Goal: Task Accomplishment & Management: Use online tool/utility

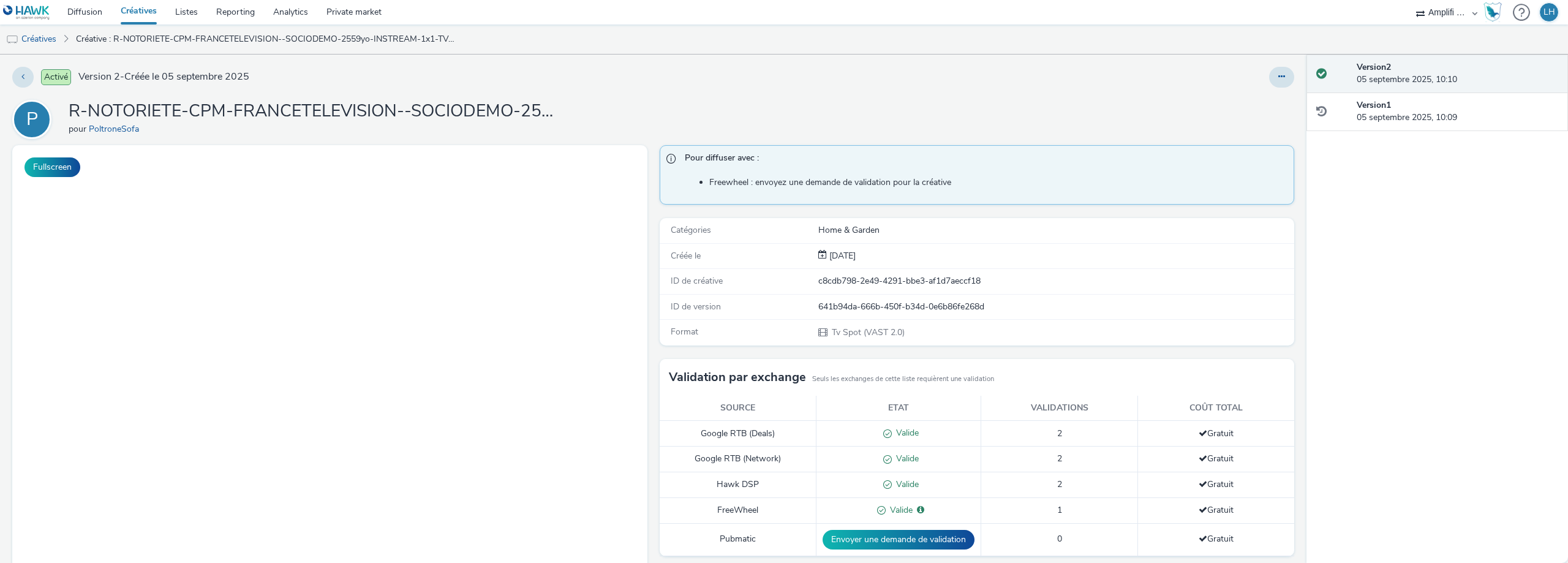
select select "d57a0b46-ef33-4938-977b-e6d07593e41f"
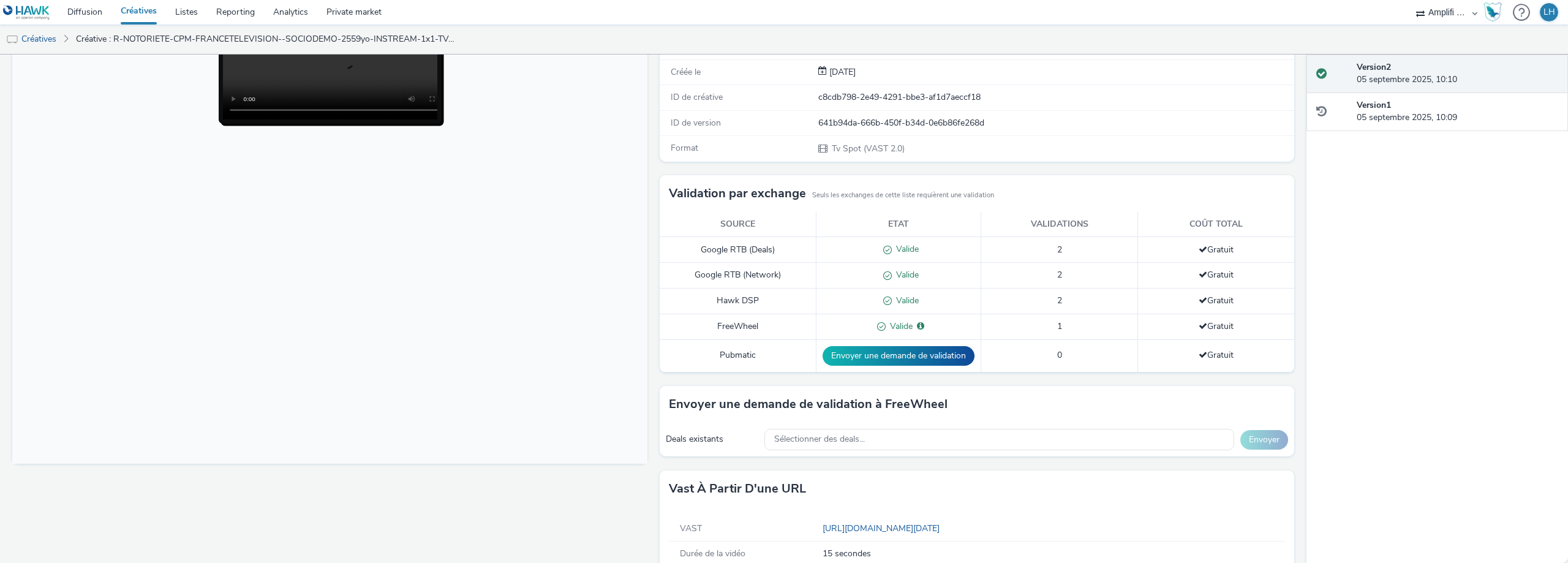
scroll to position [211, 0]
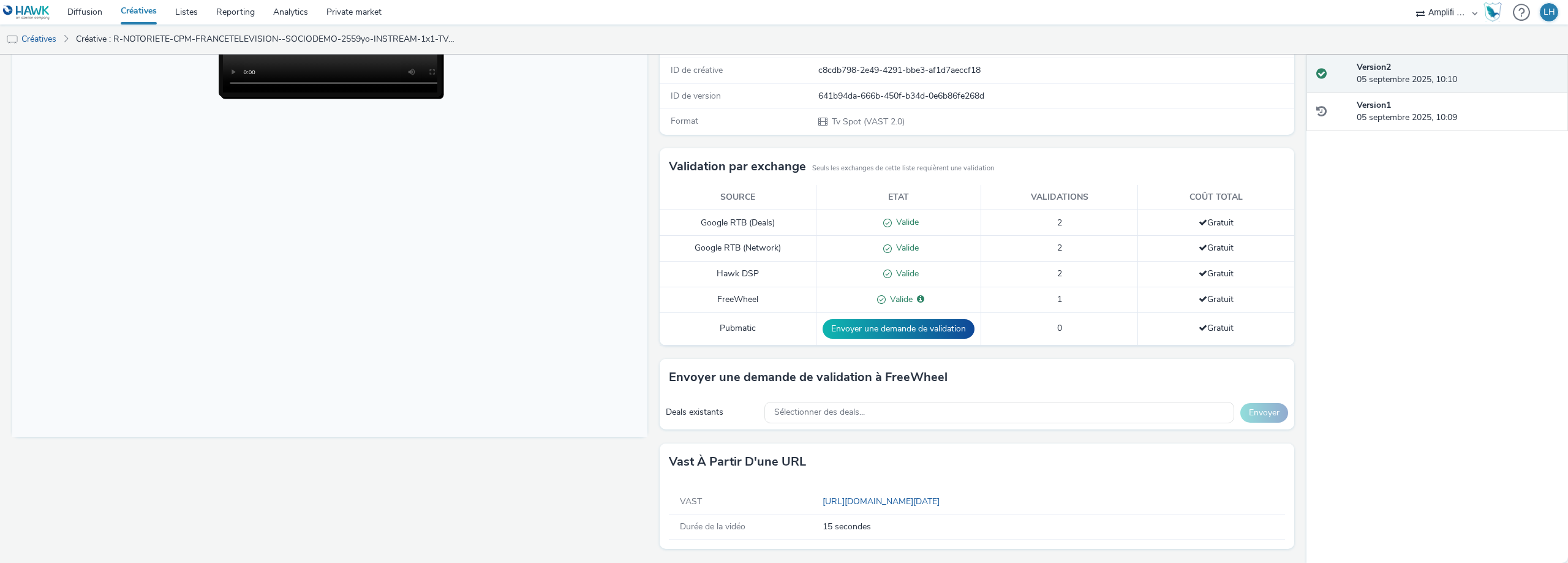
click at [1143, 456] on div "Vast à partir d'une URL" at bounding box center [976, 462] width 635 height 37
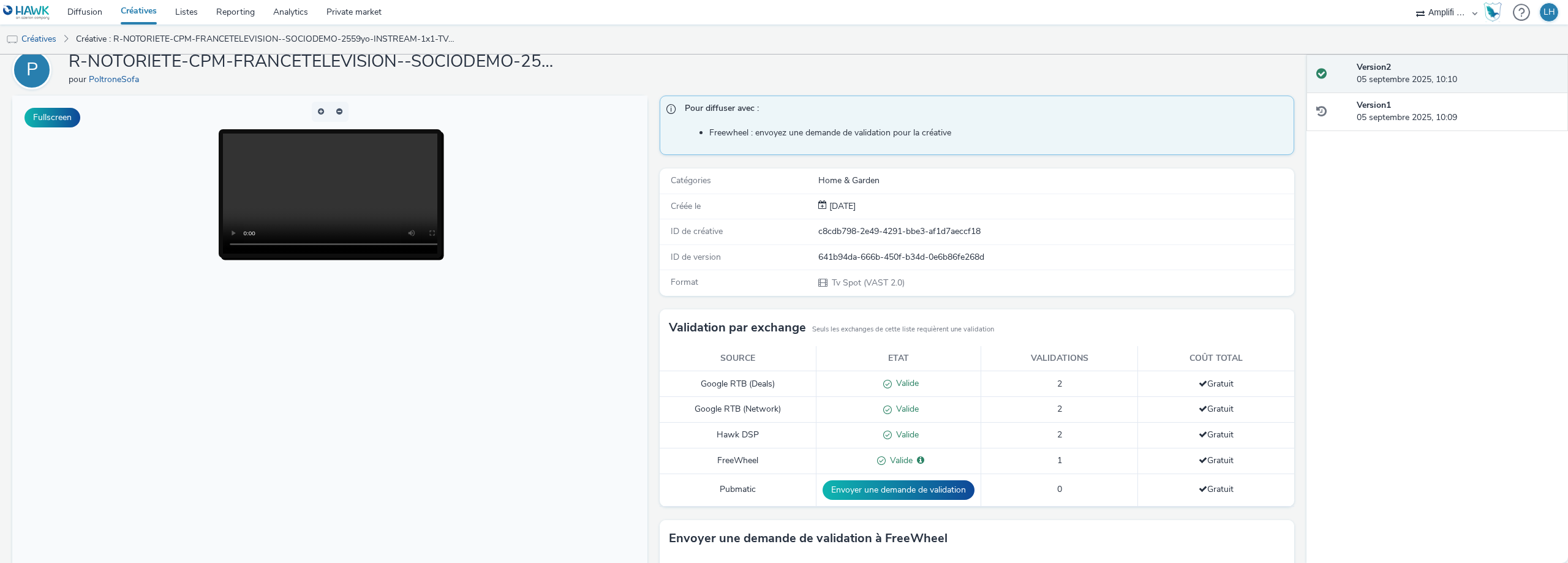
scroll to position [0, 0]
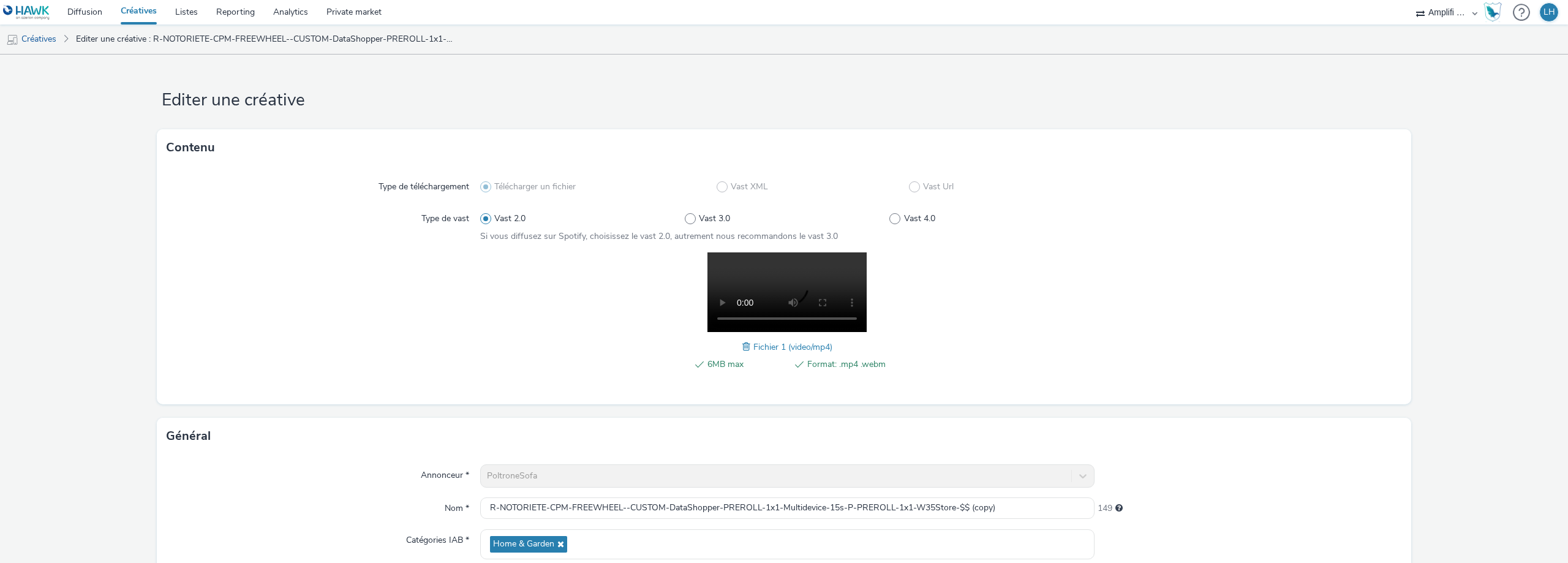
select select "d57a0b46-ef33-4938-977b-e6d07593e41f"
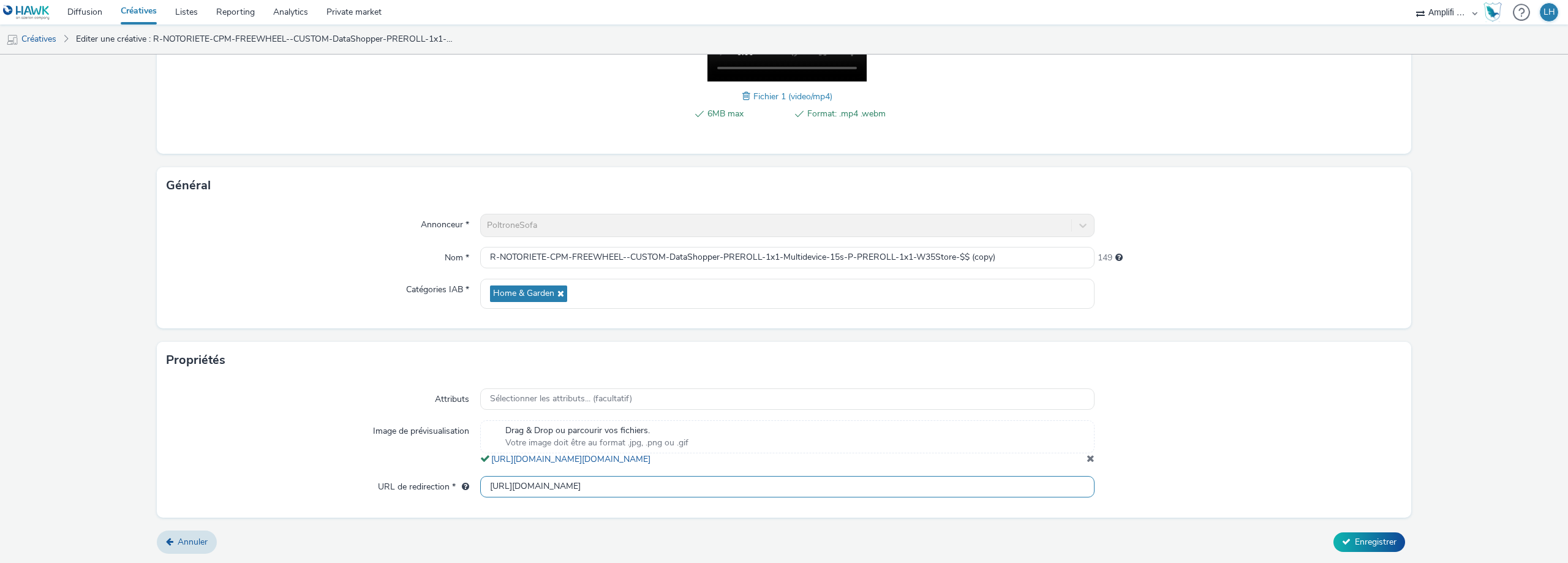
scroll to position [0, 302]
drag, startPoint x: 485, startPoint y: 486, endPoint x: 1234, endPoint y: 475, distance: 749.1
click at [1234, 475] on div "Attributs Sélectionner les attributs... (facultatif) Image de prévisualisation …" at bounding box center [784, 448] width 1255 height 138
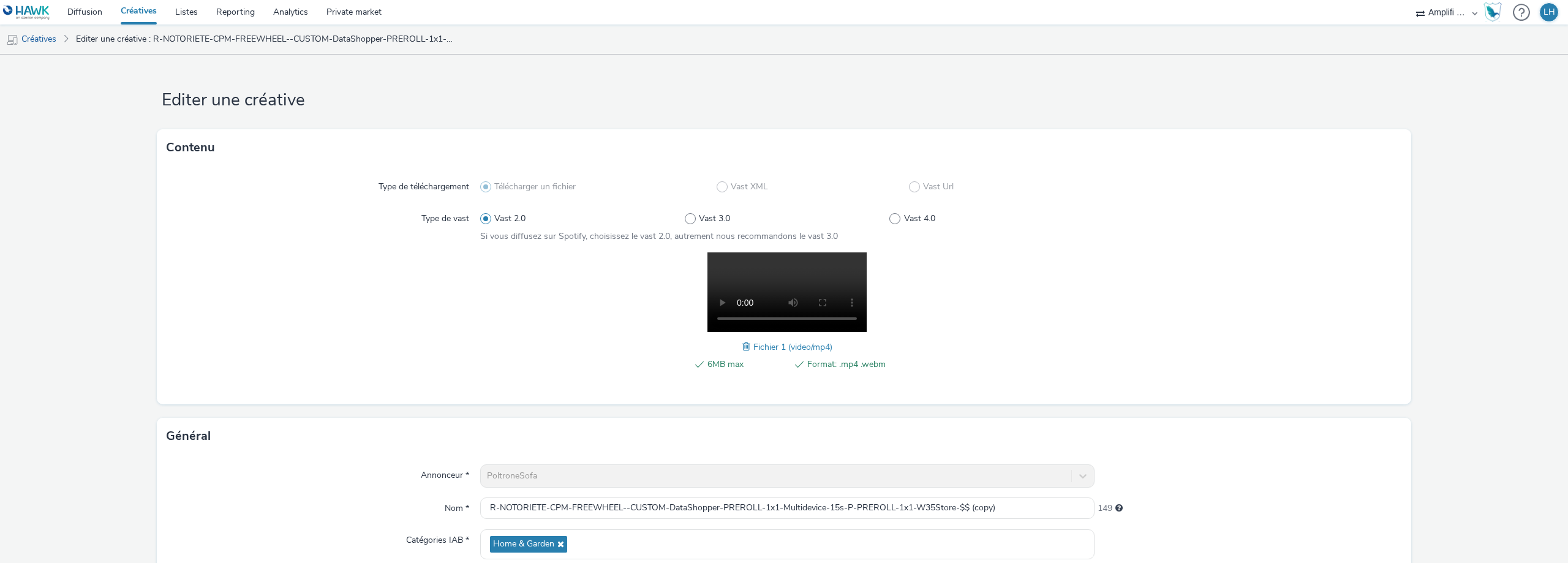
scroll to position [0, 0]
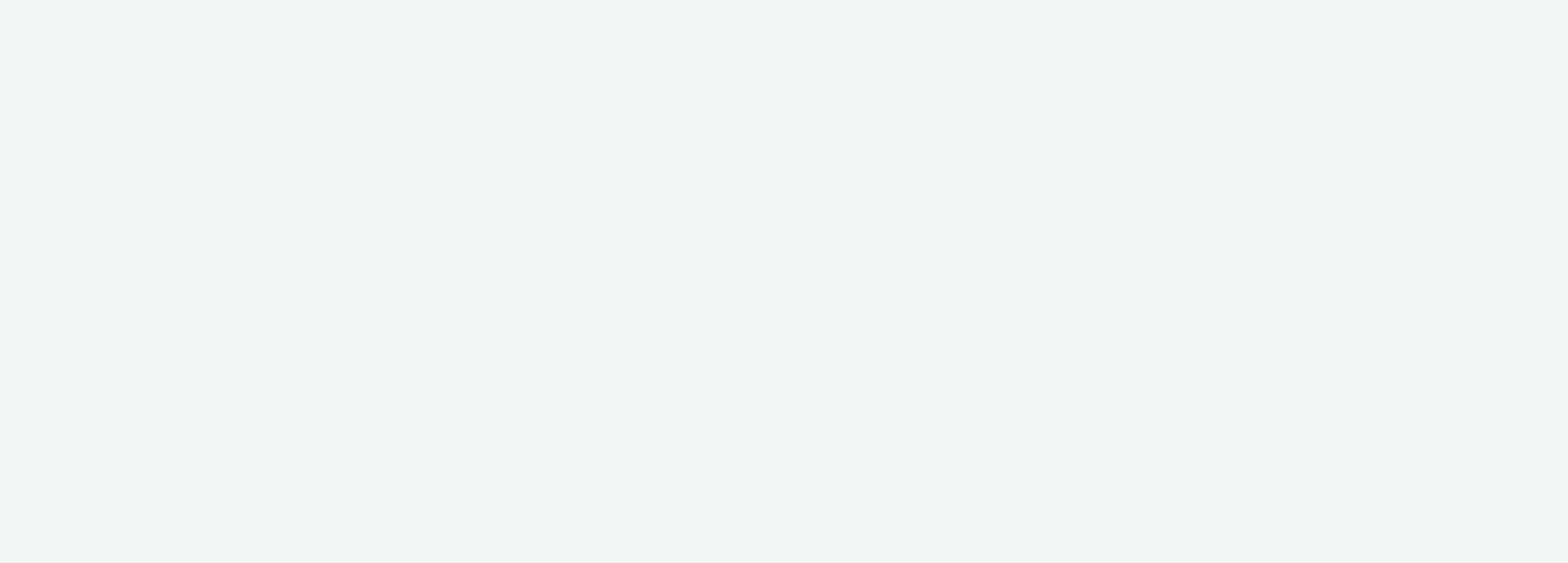
select select "d57a0b46-ef33-4938-977b-e6d07593e41f"
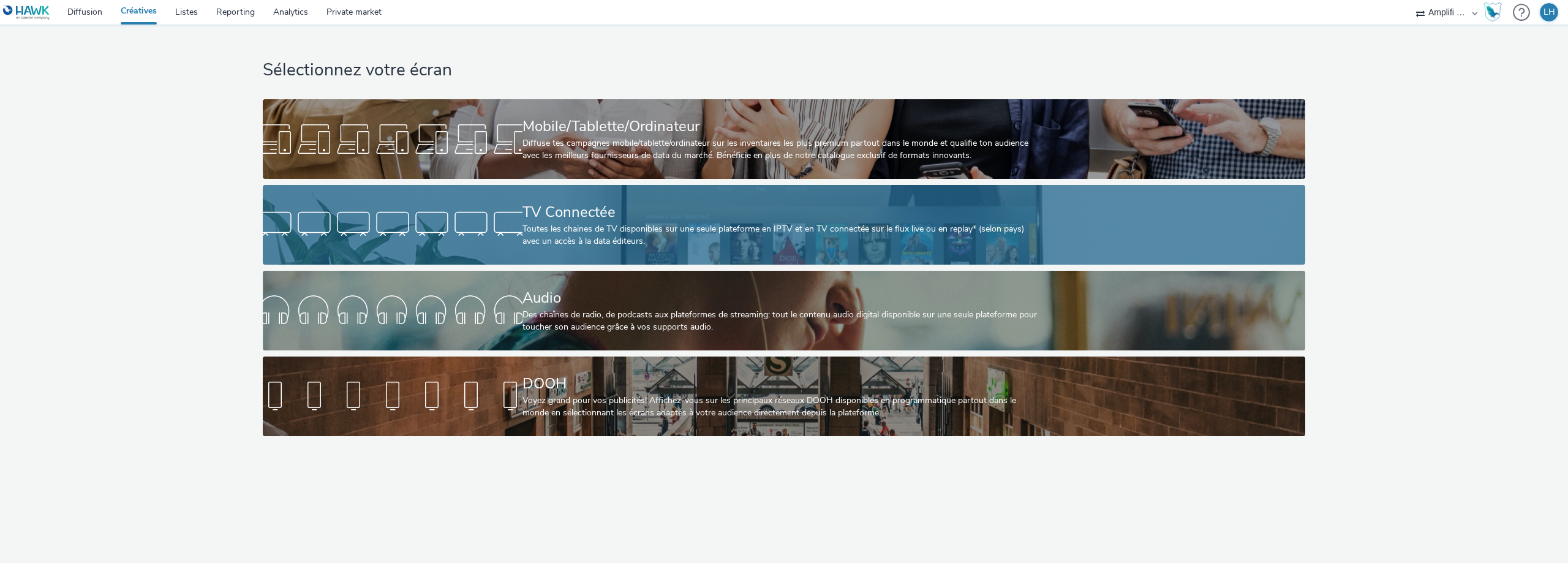
click at [430, 227] on div at bounding box center [392, 224] width 260 height 40
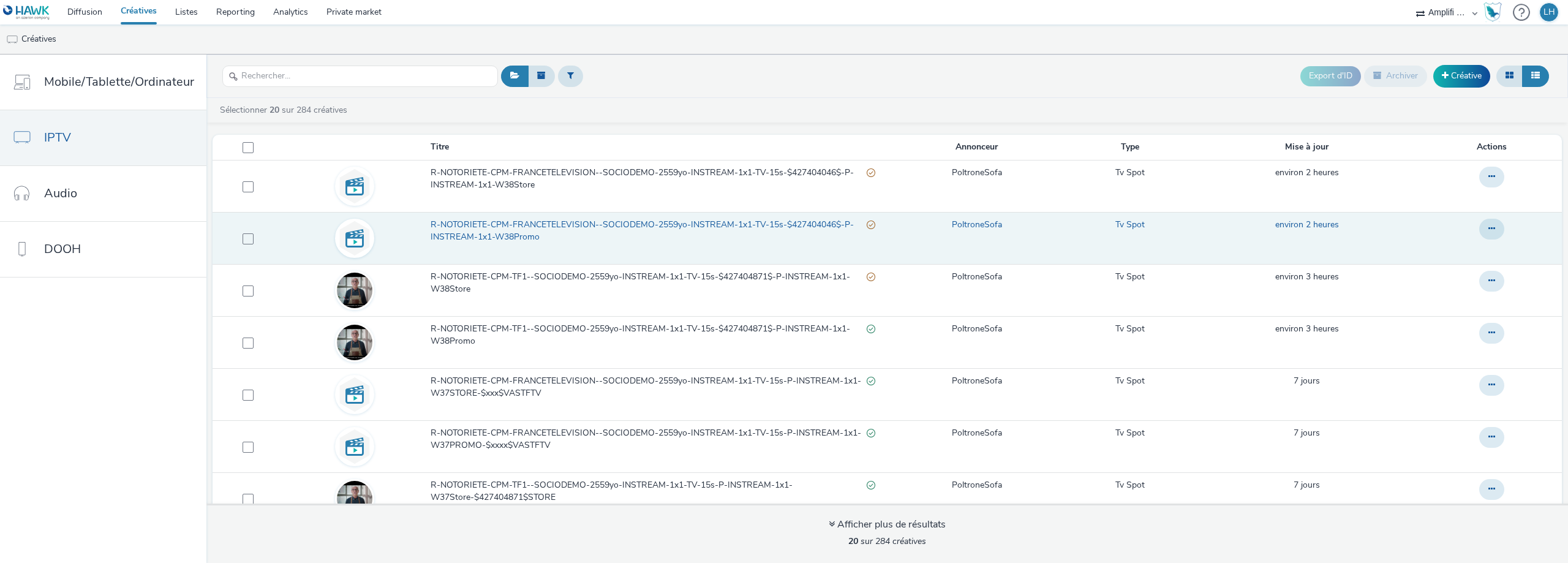
click at [454, 242] on span "R-NOTORIETE-CPM-FRANCETELEVISION--SOCIODEMO-2559yo-INSTREAM-1x1-TV-15s-$4274040…" at bounding box center [648, 231] width 436 height 25
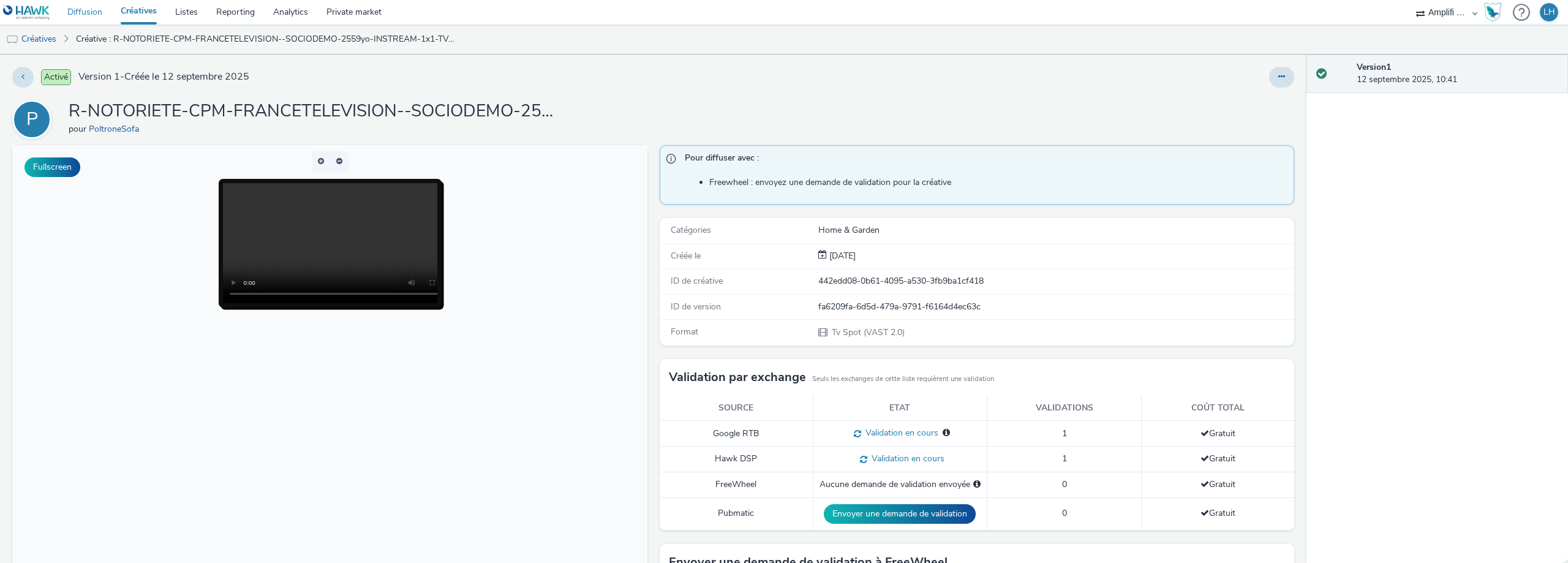
click at [97, 14] on link "Diffusion" at bounding box center [84, 12] width 53 height 24
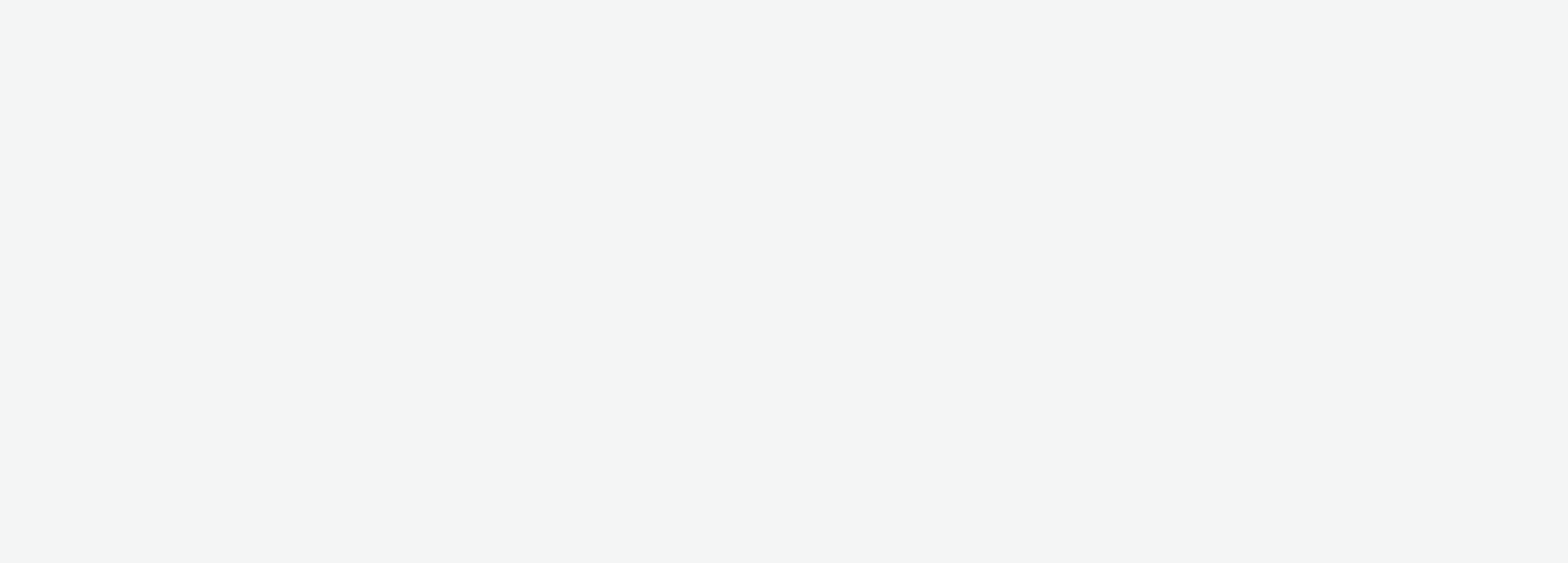
select select "d57a0b46-ef33-4938-977b-e6d07593e41f"
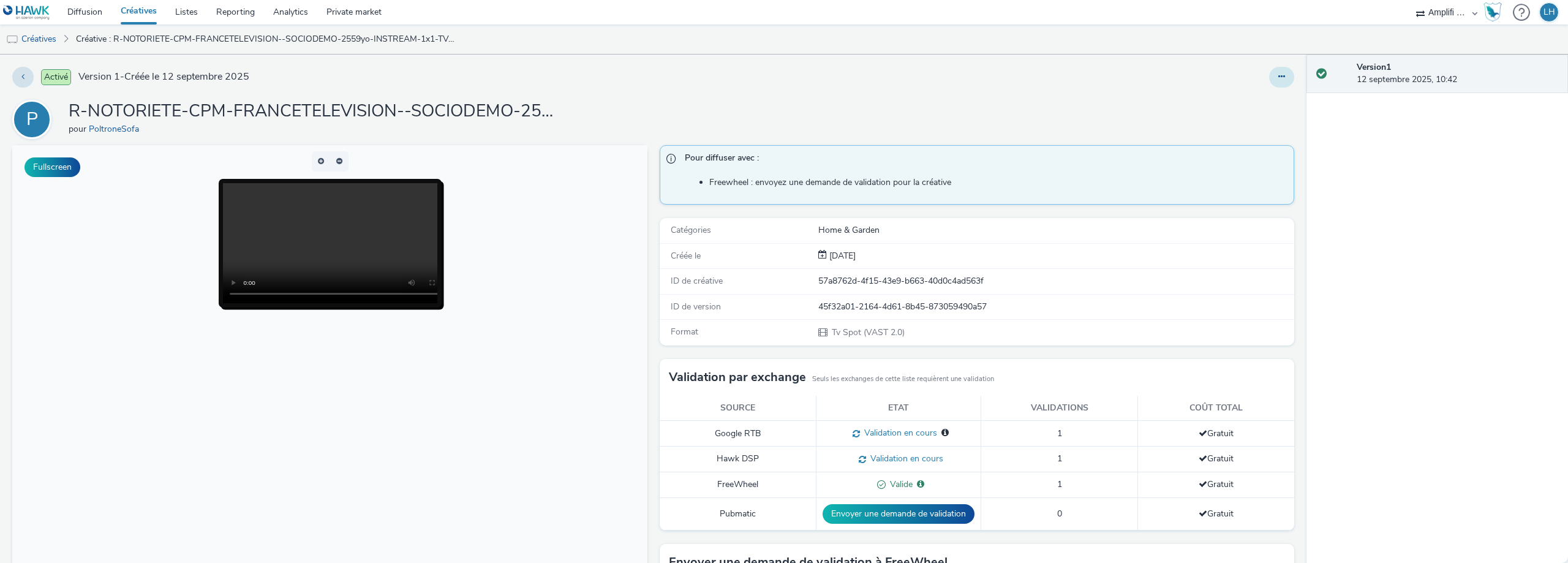
click at [1269, 84] on button at bounding box center [1282, 77] width 25 height 21
click at [1255, 106] on link "Modifier" at bounding box center [1248, 102] width 92 height 24
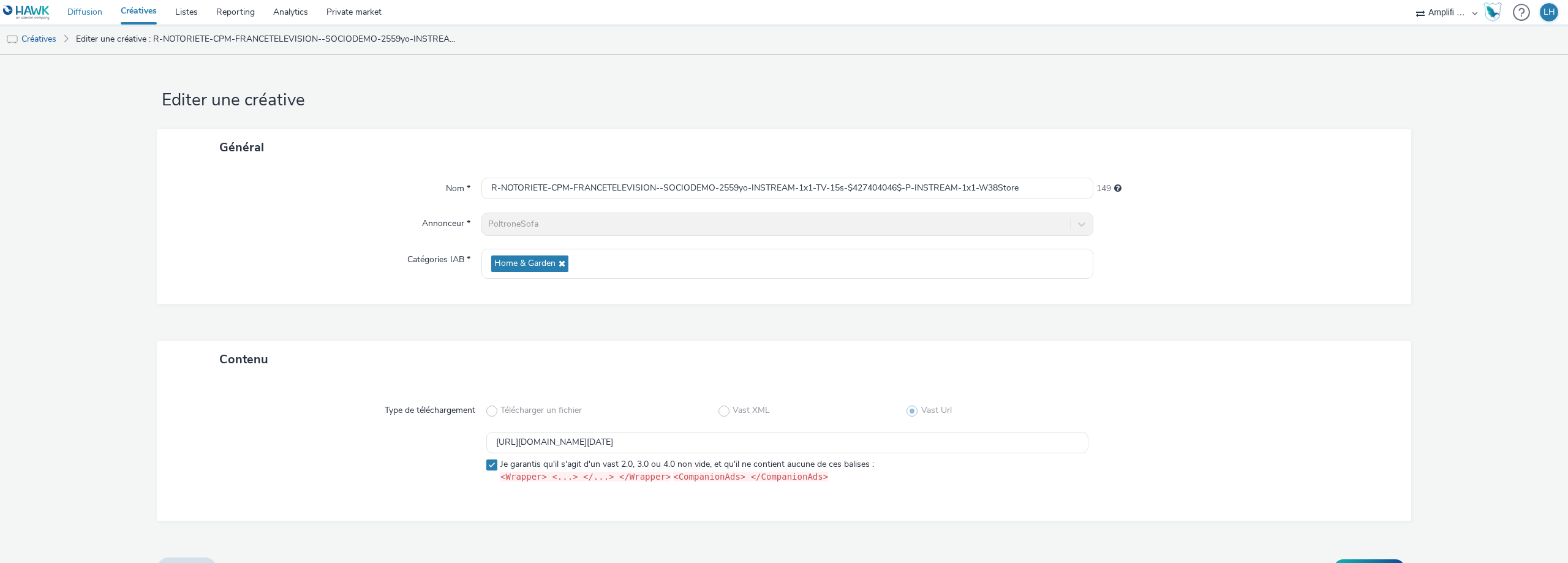
click at [76, 17] on link "Diffusion" at bounding box center [84, 12] width 53 height 24
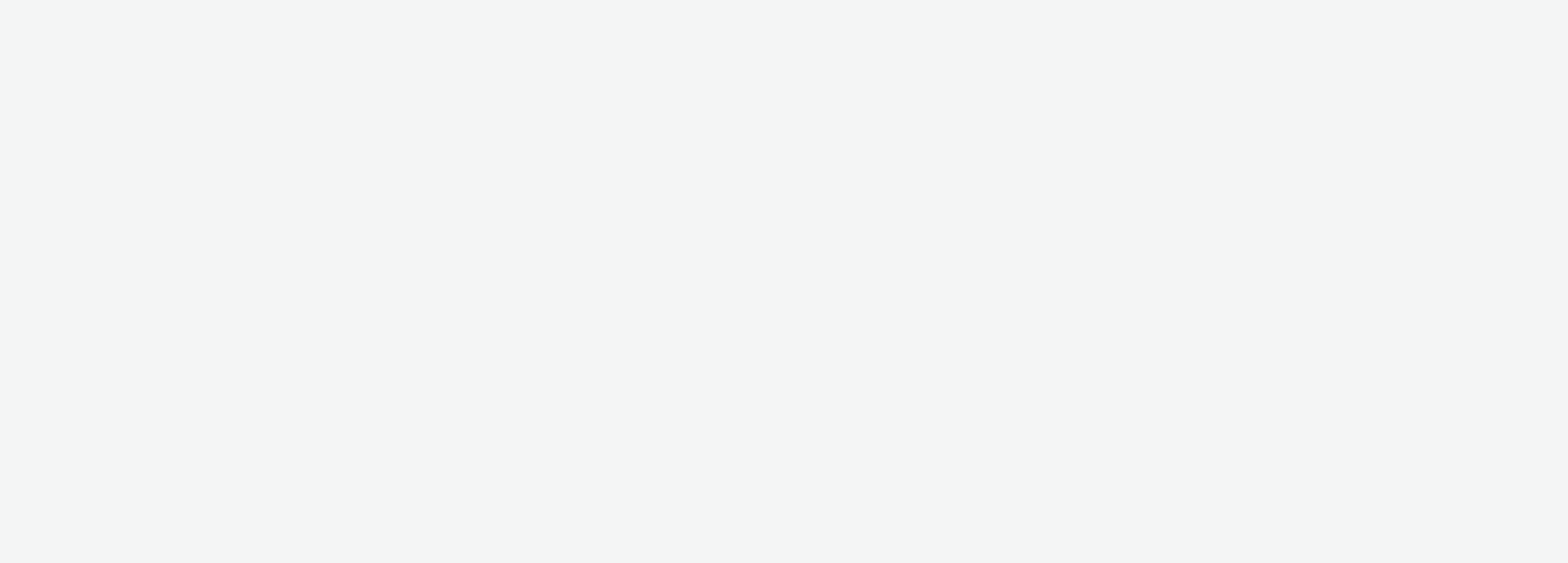
select select "d57a0b46-ef33-4938-977b-e6d07593e41f"
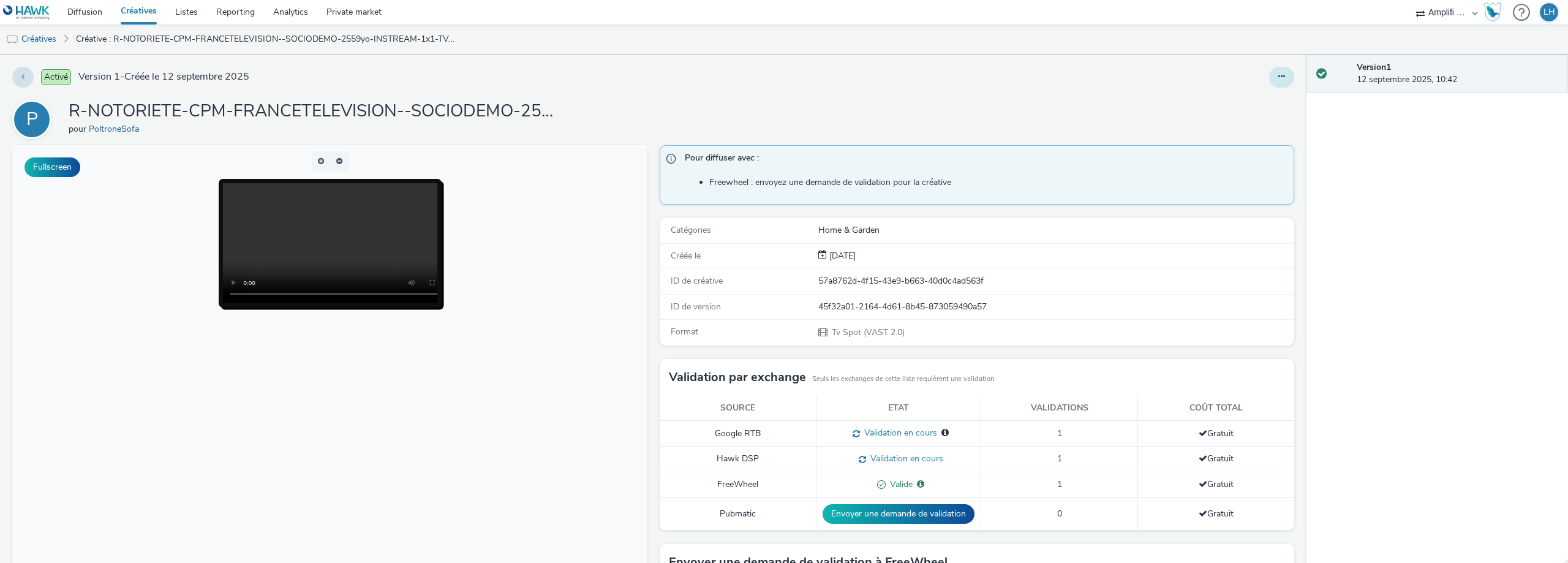
click at [1279, 83] on button at bounding box center [1282, 77] width 25 height 21
click at [1250, 98] on link "Modifier" at bounding box center [1248, 102] width 92 height 24
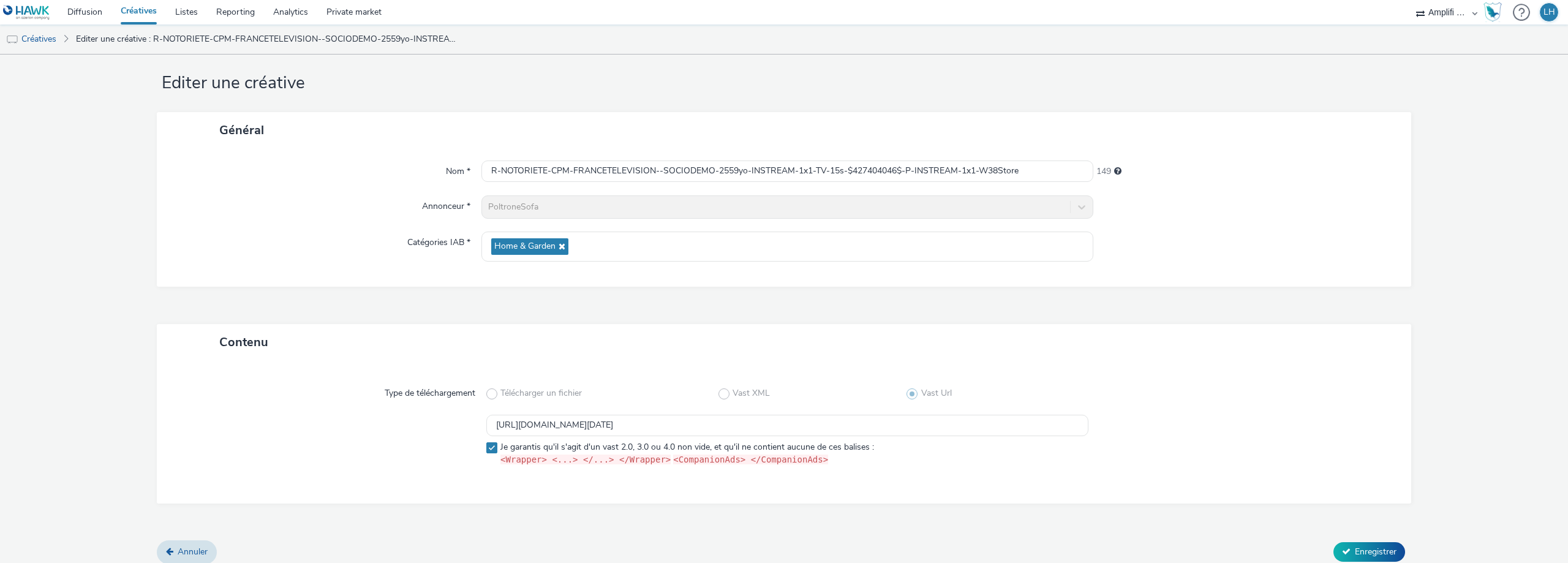
scroll to position [26, 0]
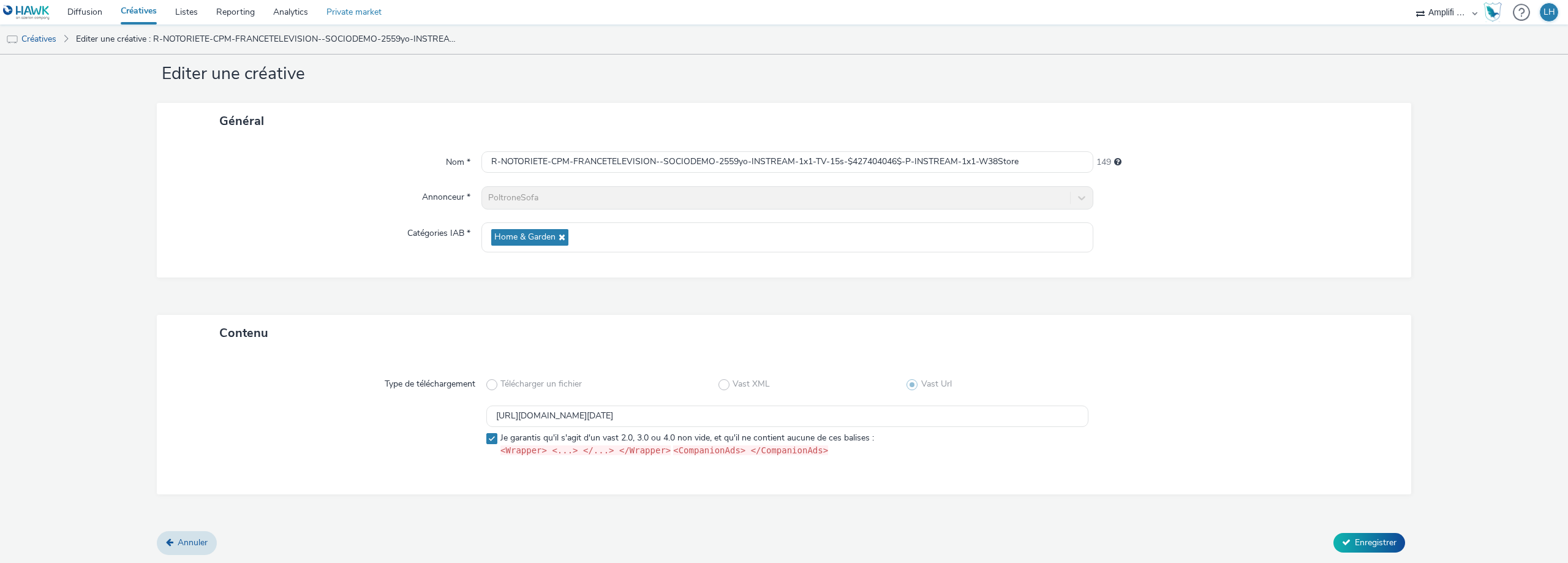
click at [364, 13] on link "Private market" at bounding box center [354, 12] width 73 height 24
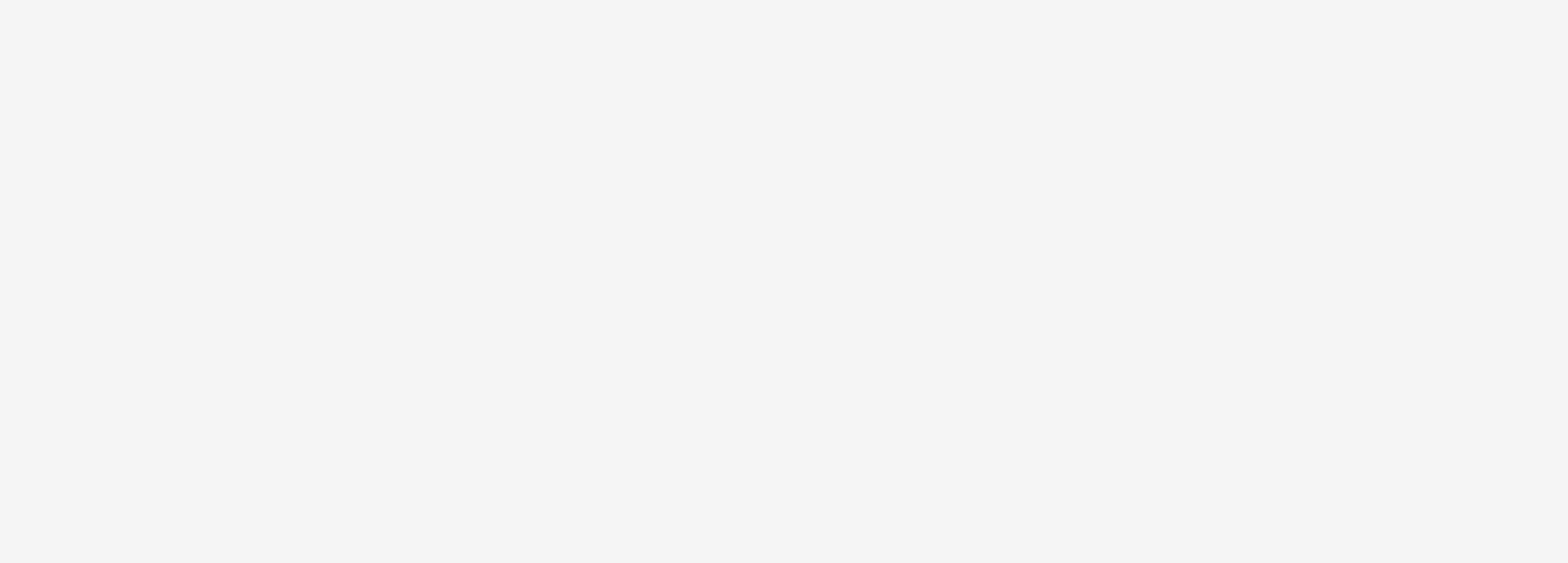
select select "d57a0b46-ef33-4938-977b-e6d07593e41f"
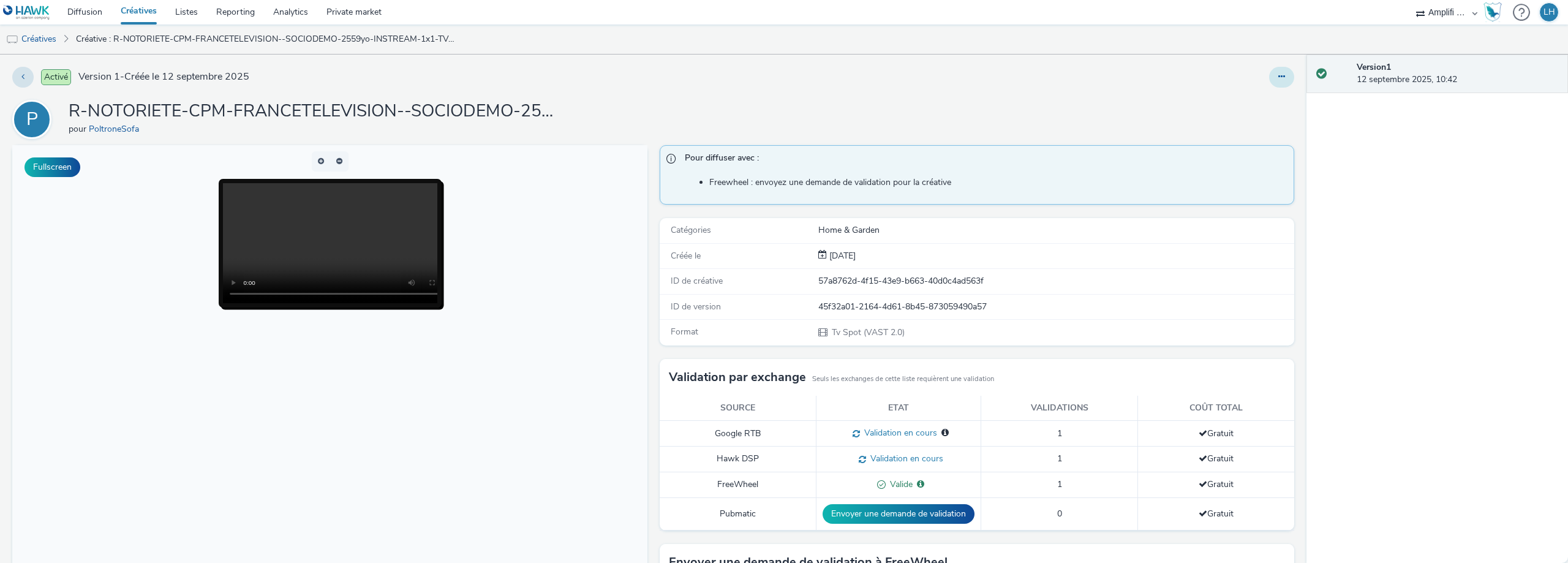
click at [1278, 77] on icon at bounding box center [1281, 76] width 7 height 9
click at [1258, 102] on link "Modifier" at bounding box center [1248, 102] width 92 height 24
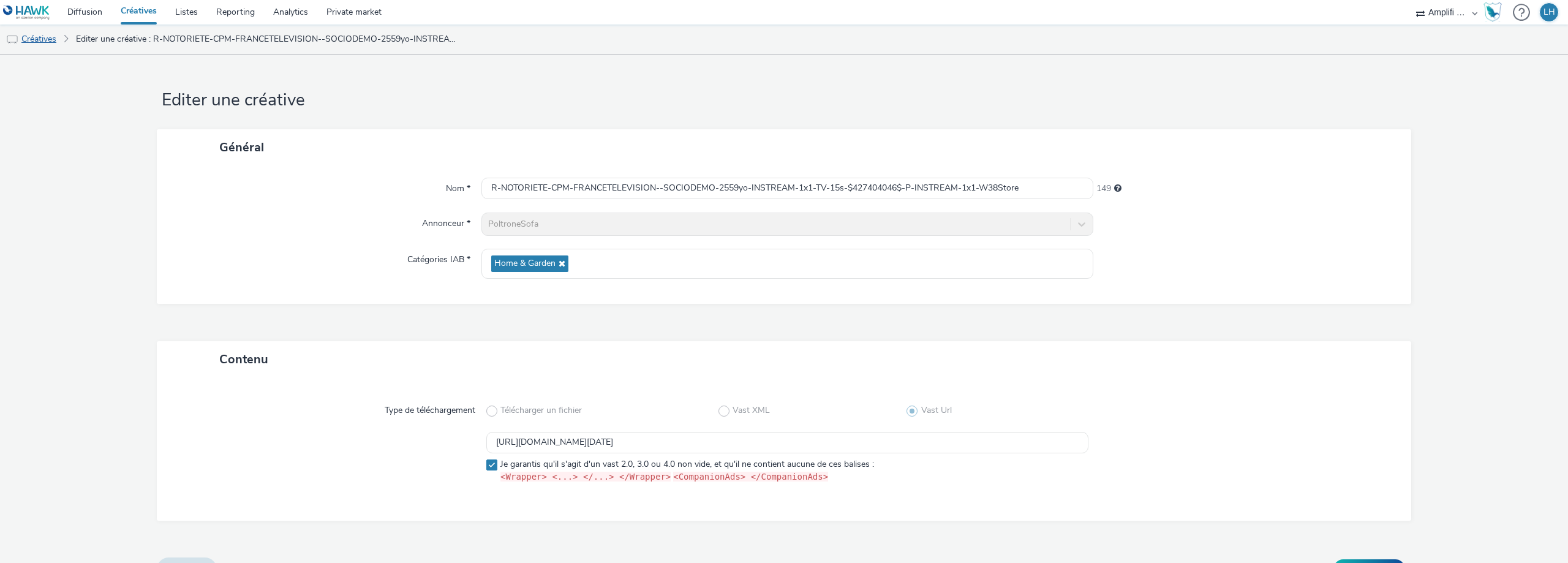
click at [31, 43] on link "Créatives" at bounding box center [31, 39] width 63 height 29
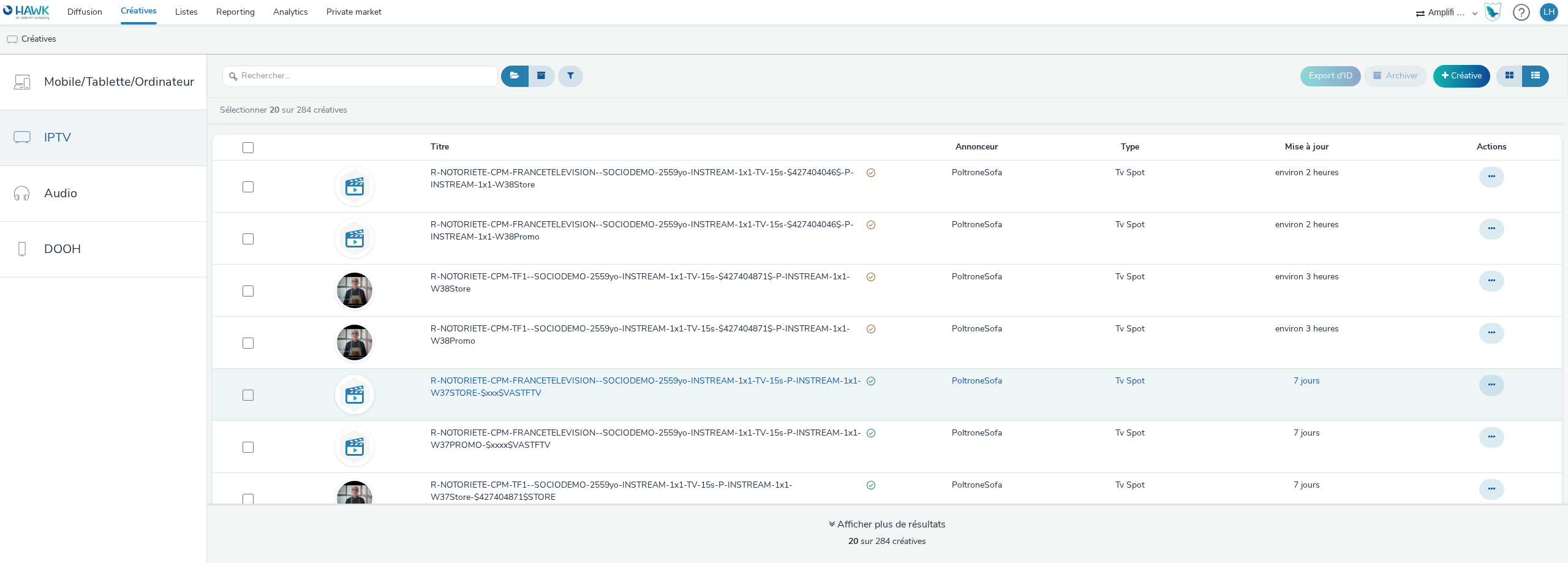
click at [793, 380] on span "R-NOTORIETE-CPM-FRANCETELEVISION--SOCIODEMO-2559yo-INSTREAM-1x1-TV-15s-P-INSTRE…" at bounding box center [648, 388] width 436 height 25
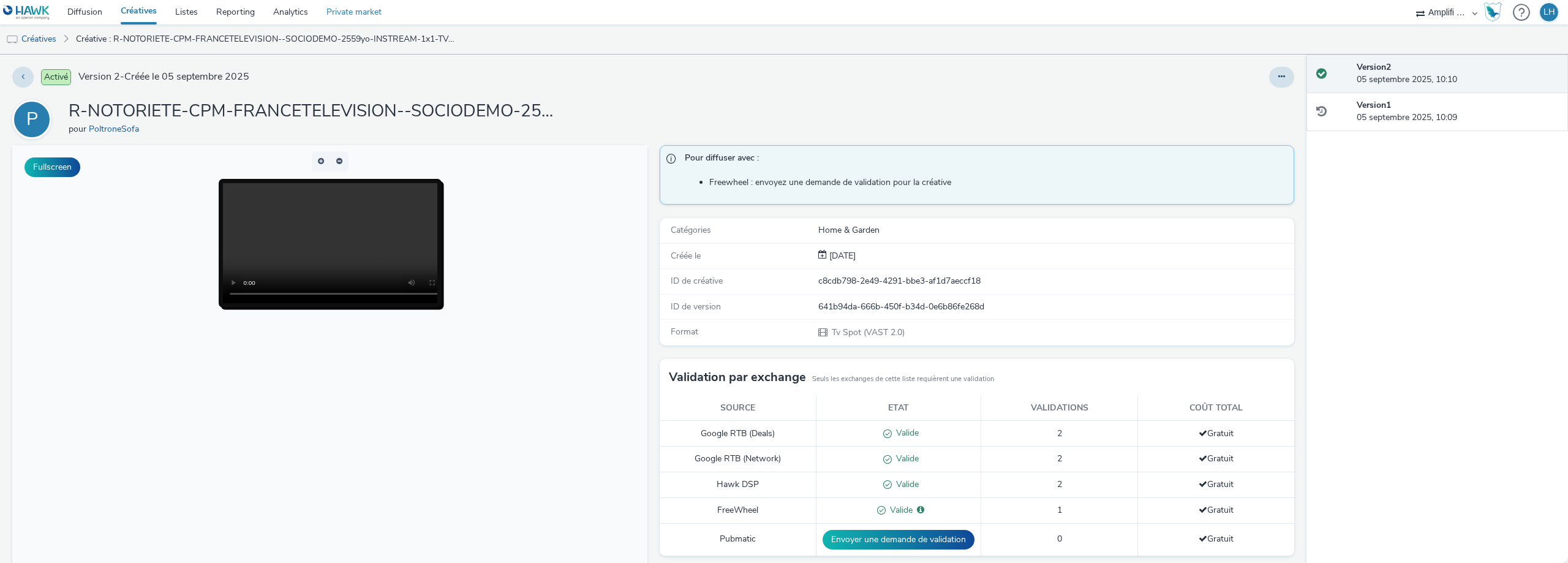
click at [355, 15] on link "Private market" at bounding box center [354, 12] width 73 height 24
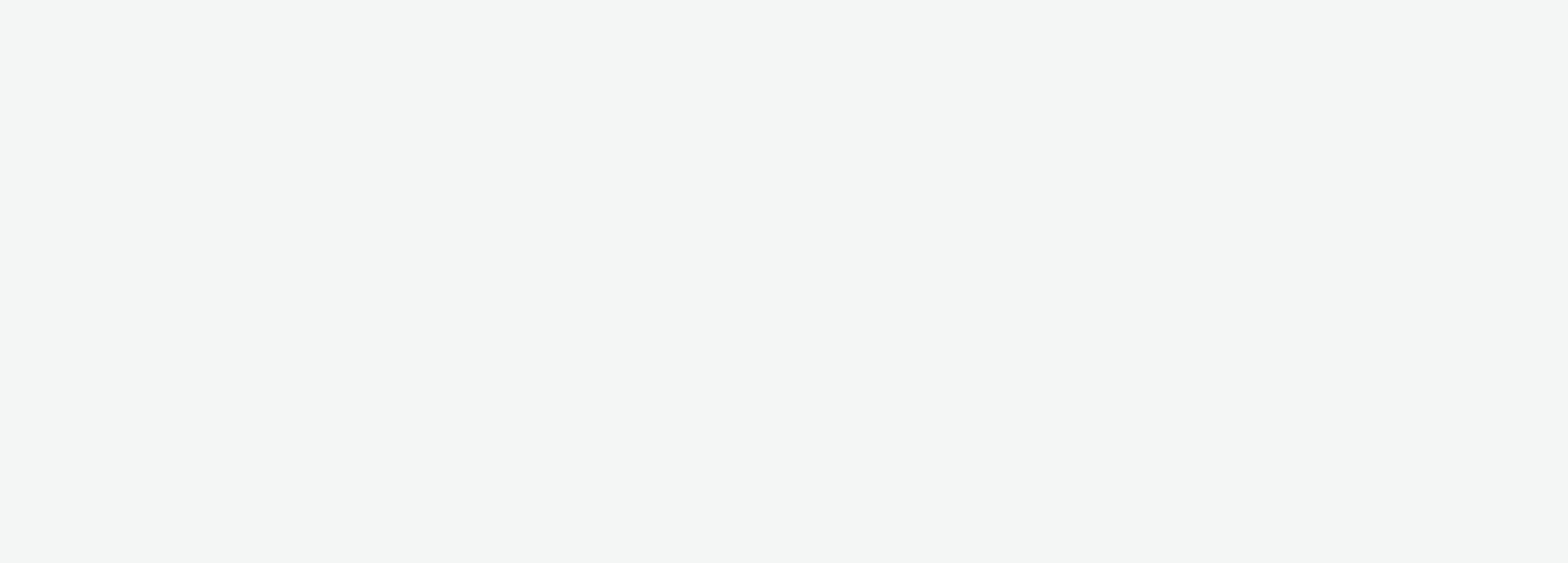
select select "d57a0b46-ef33-4938-977b-e6d07593e41f"
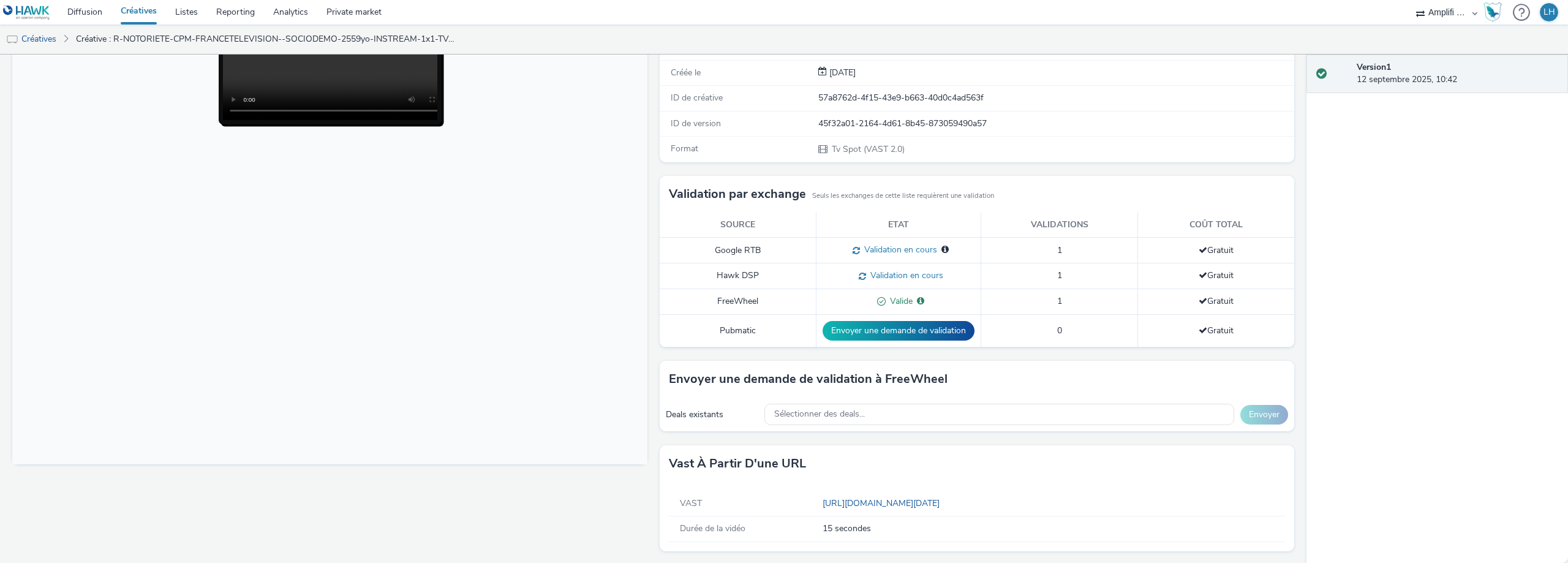
scroll to position [185, 0]
click at [132, 13] on link "Créatives" at bounding box center [138, 12] width 54 height 24
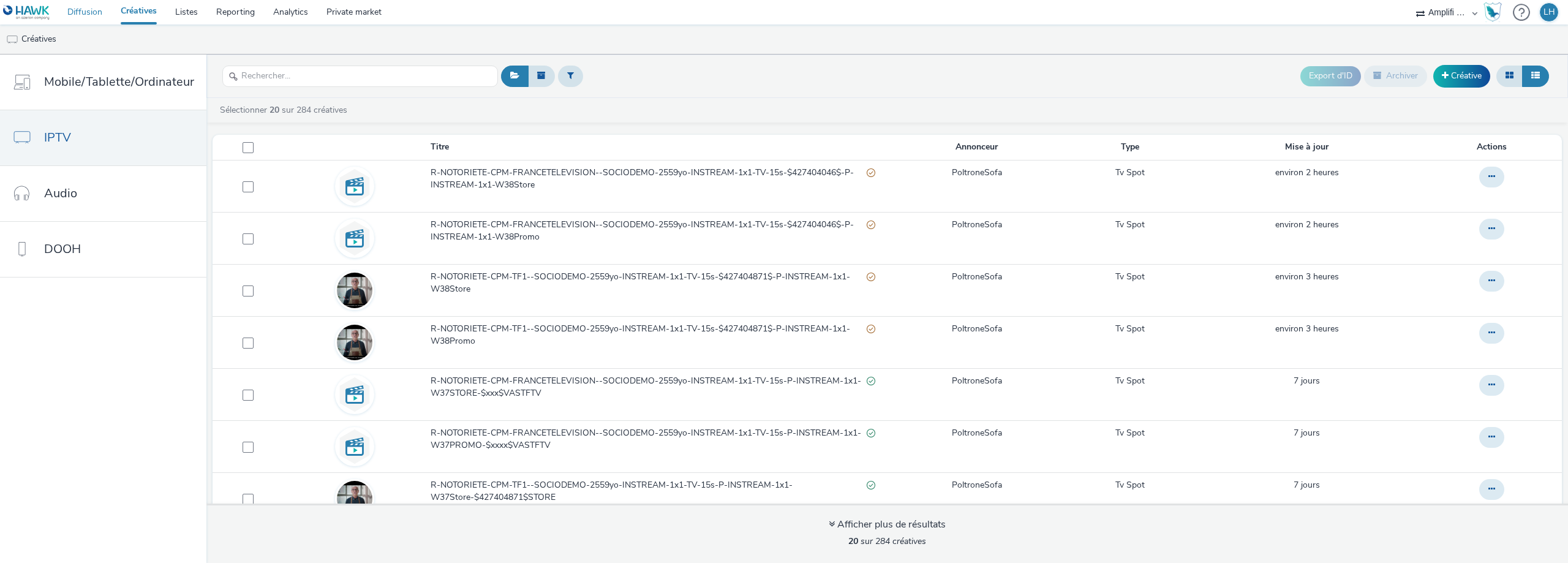
click at [84, 13] on link "Diffusion" at bounding box center [84, 12] width 53 height 24
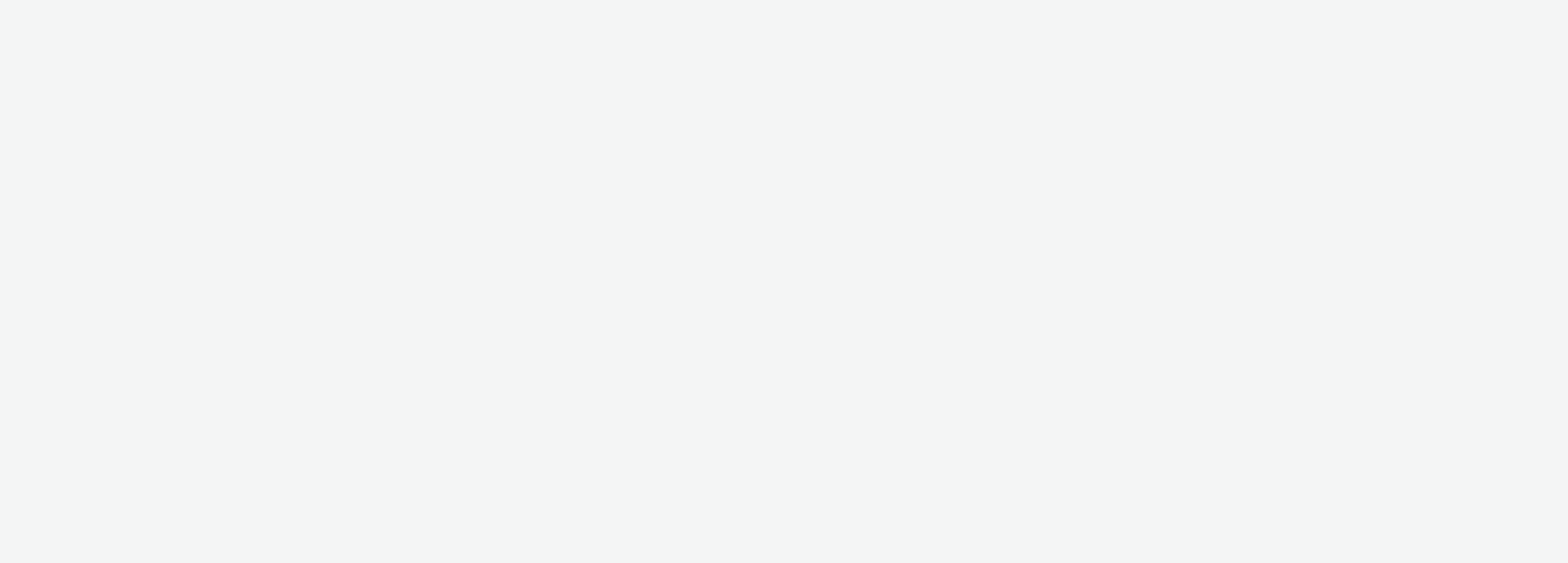
select select "d57a0b46-ef33-4938-977b-e6d07593e41f"
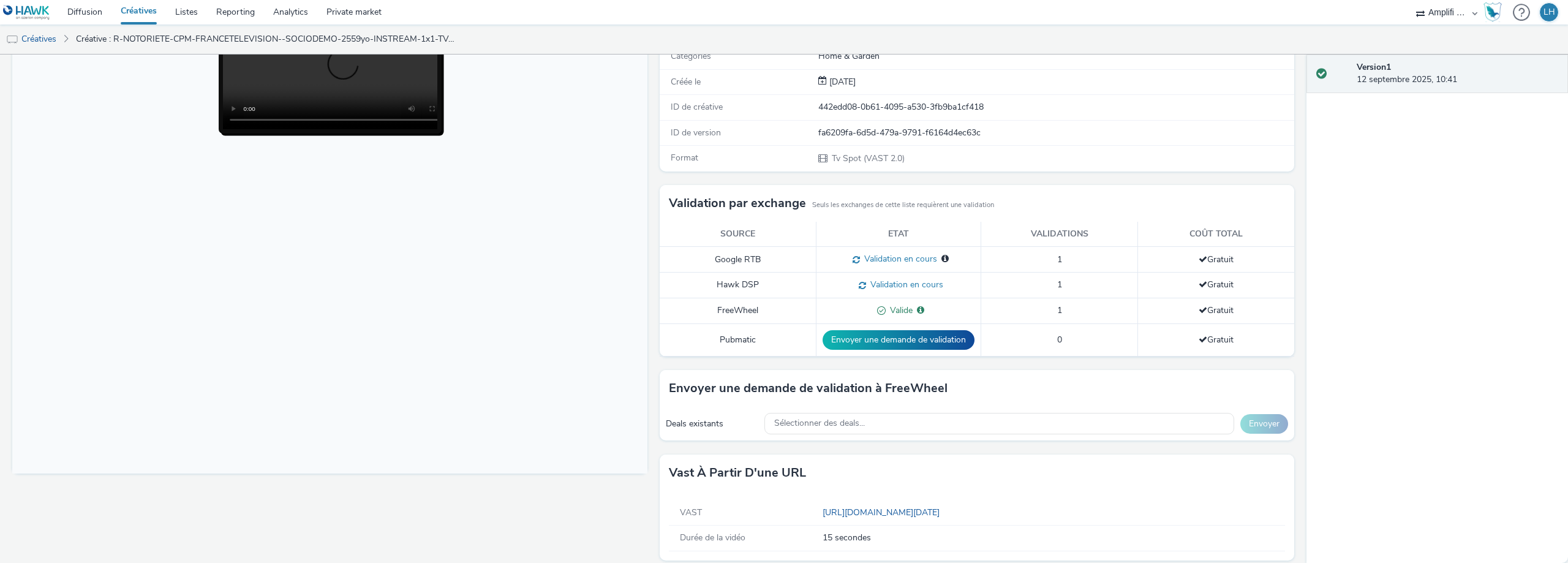
scroll to position [185, 0]
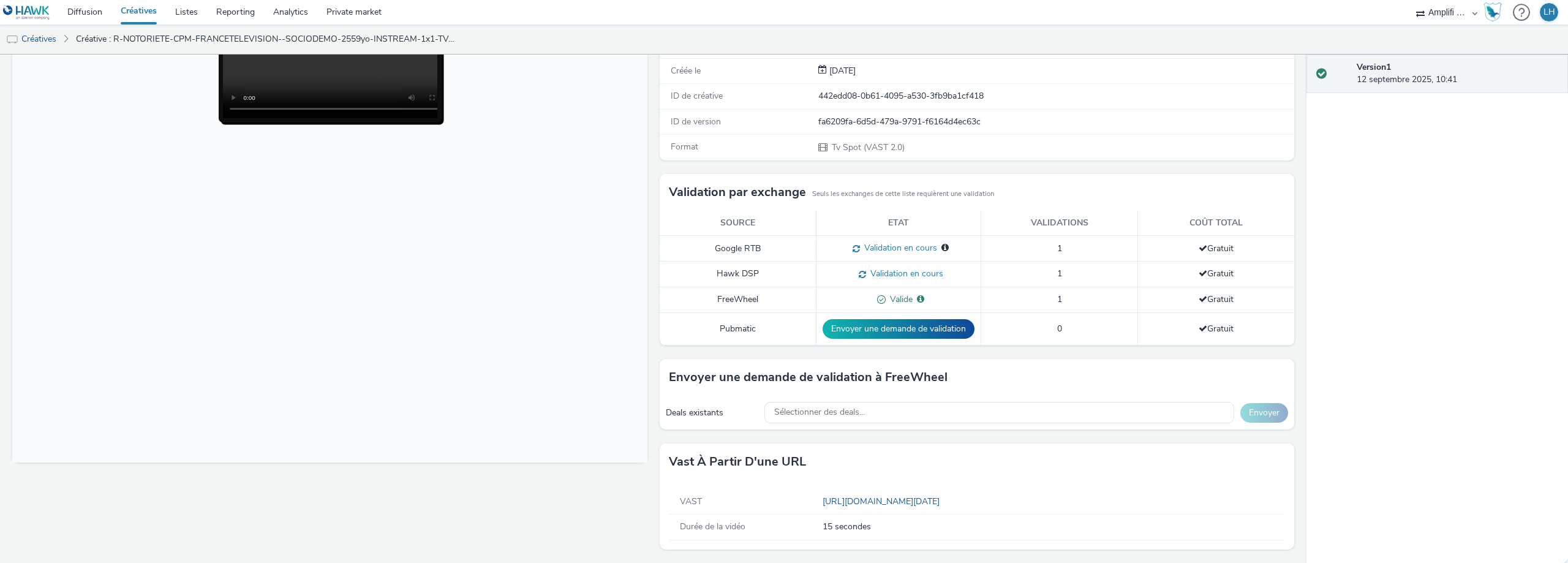
click at [479, 200] on body at bounding box center [330, 212] width 635 height 503
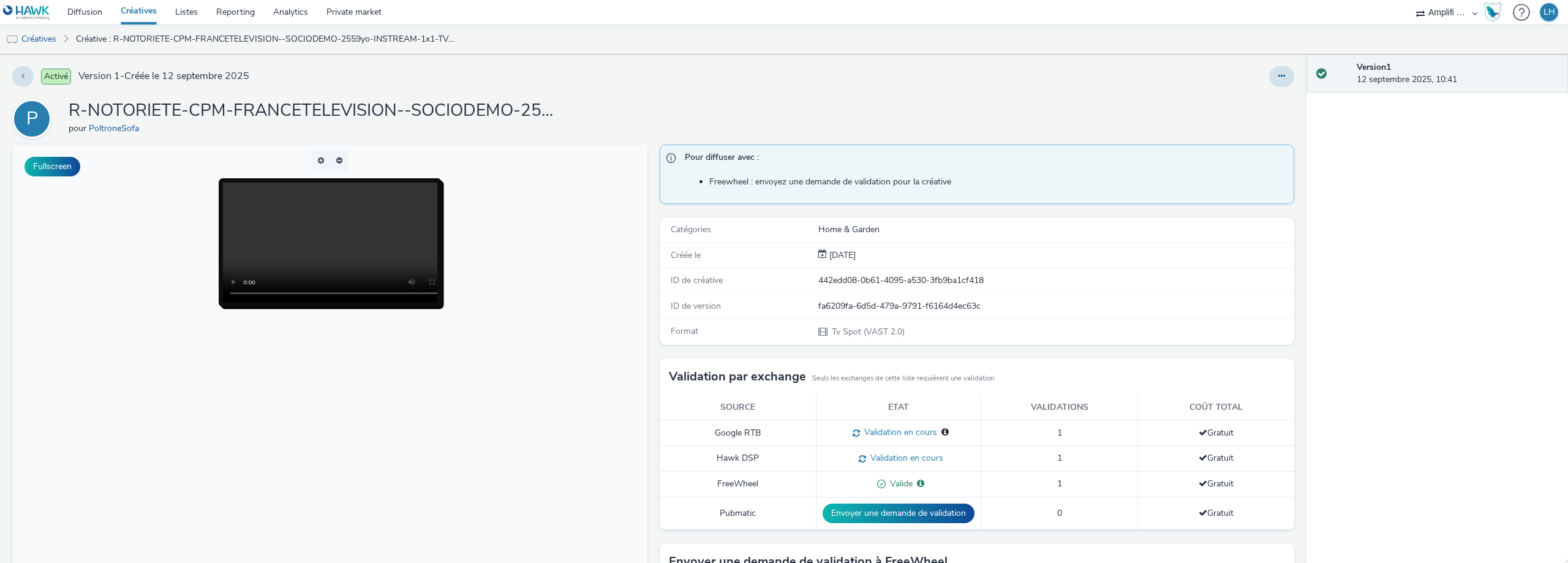
scroll to position [0, 0]
